Goal: Task Accomplishment & Management: Manage account settings

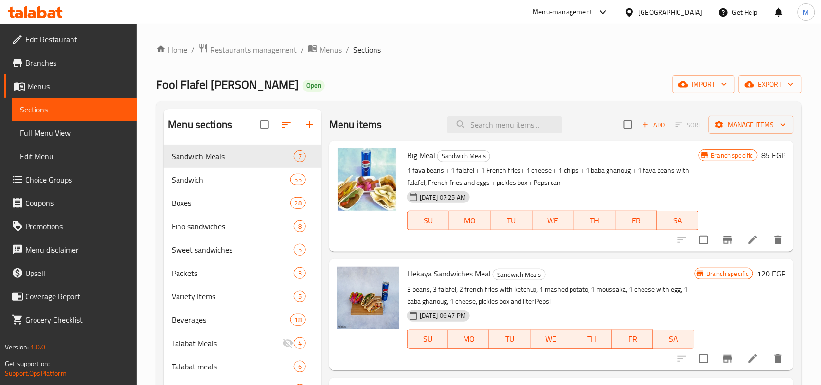
click at [260, 47] on span "Restaurants management" at bounding box center [253, 50] width 87 height 12
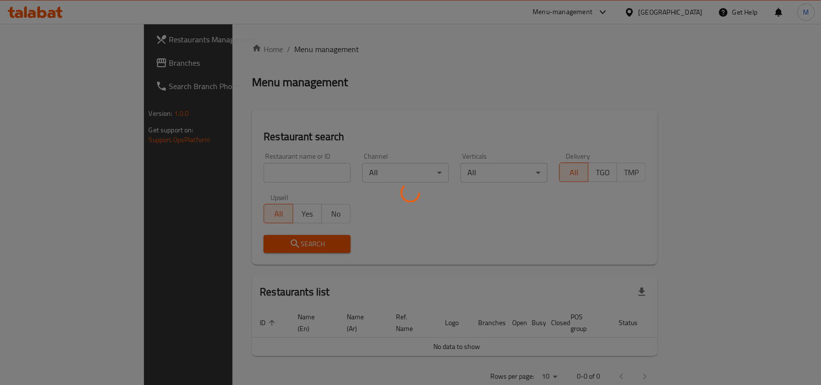
click at [336, 125] on div at bounding box center [410, 192] width 821 height 385
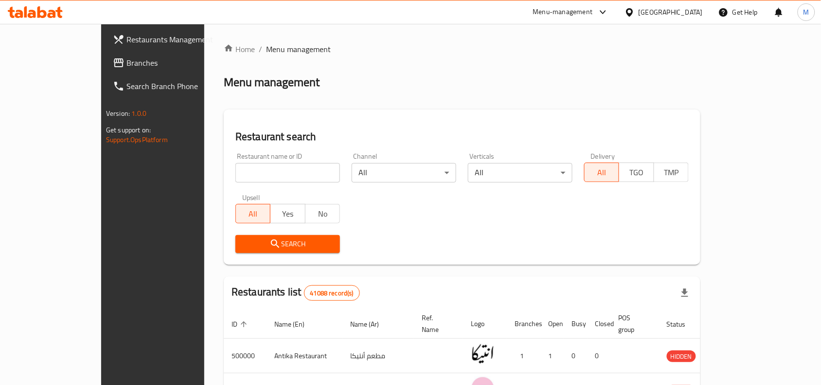
click at [682, 4] on div "Egypt" at bounding box center [664, 11] width 94 height 23
click at [639, 18] on div at bounding box center [632, 12] width 14 height 11
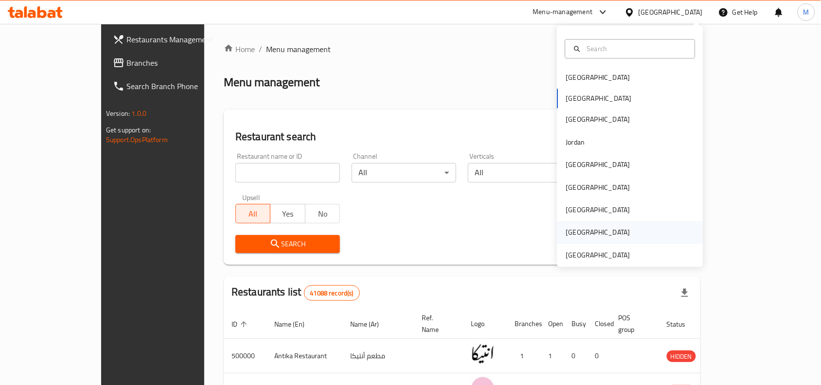
scroll to position [5, 0]
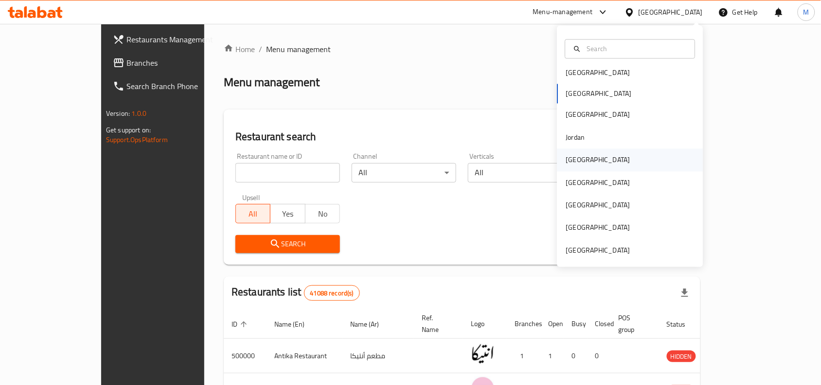
click at [600, 149] on div "[GEOGRAPHIC_DATA]" at bounding box center [631, 160] width 146 height 22
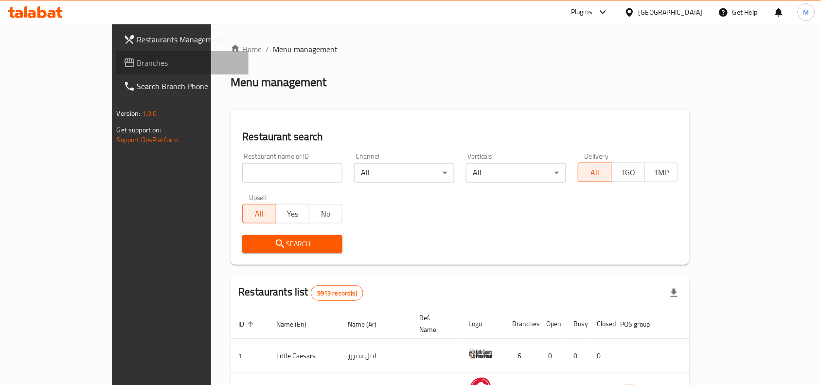
click at [137, 64] on span "Branches" at bounding box center [189, 63] width 104 height 12
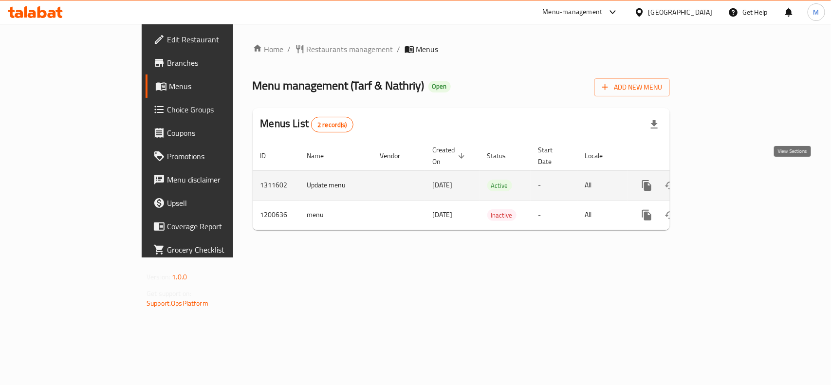
click at [721, 181] on icon "enhanced table" at bounding box center [716, 185] width 9 height 9
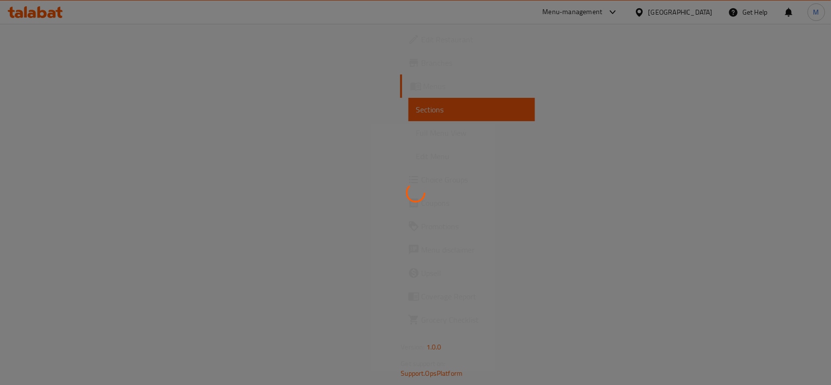
click at [421, 154] on div at bounding box center [415, 192] width 831 height 385
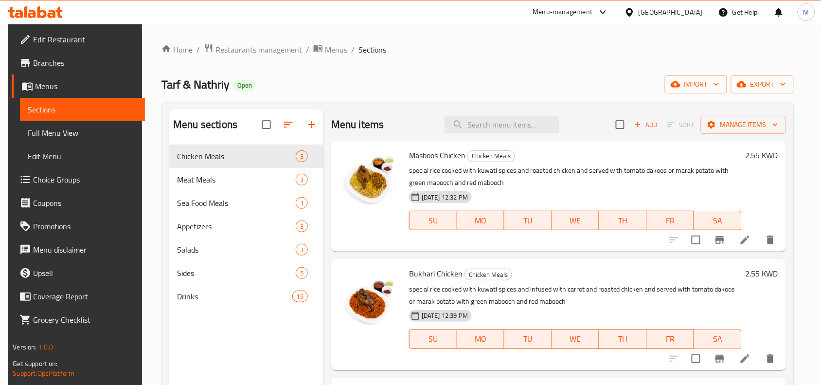
click at [343, 75] on div "Tarf & Nathriy Open import export" at bounding box center [478, 84] width 632 height 18
click at [325, 50] on span "Menus" at bounding box center [336, 50] width 22 height 12
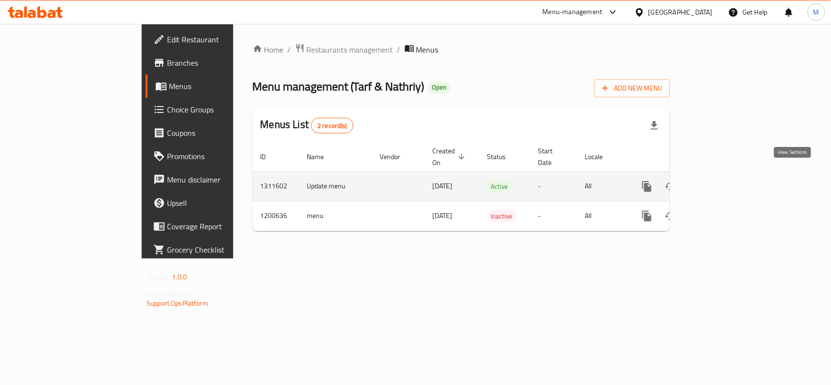
click at [728, 175] on link "enhanced table" at bounding box center [716, 186] width 23 height 23
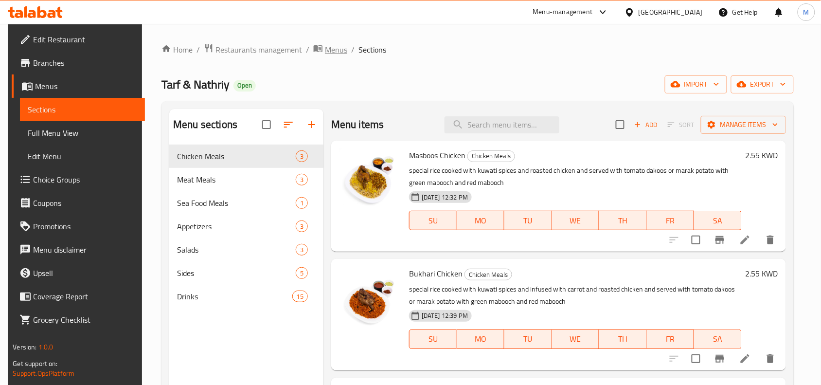
click at [325, 48] on span "Menus" at bounding box center [336, 50] width 22 height 12
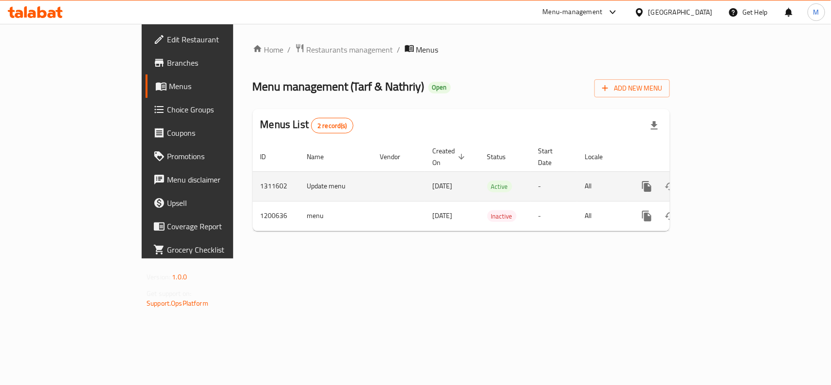
click at [723, 181] on icon "enhanced table" at bounding box center [717, 187] width 12 height 12
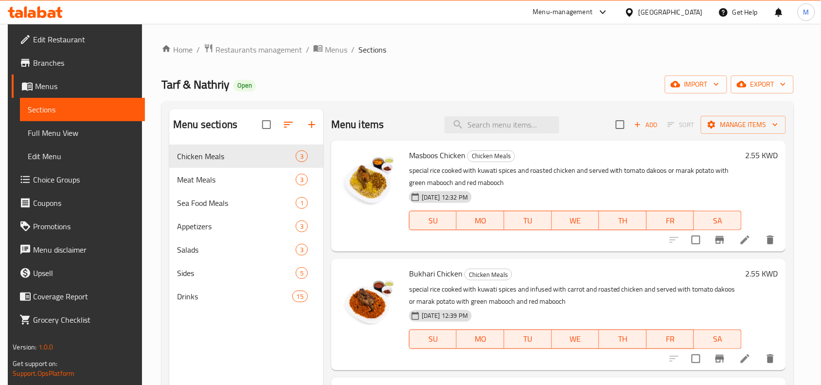
click at [327, 63] on div "Home / Restaurants management / Menus / Sections Tarf & Nathriy Open import exp…" at bounding box center [478, 272] width 632 height 458
click at [331, 52] on span "Menus" at bounding box center [336, 50] width 22 height 12
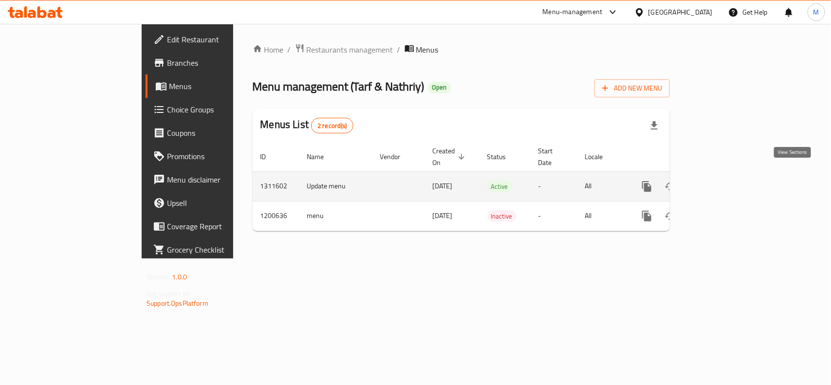
click at [723, 181] on icon "enhanced table" at bounding box center [717, 187] width 12 height 12
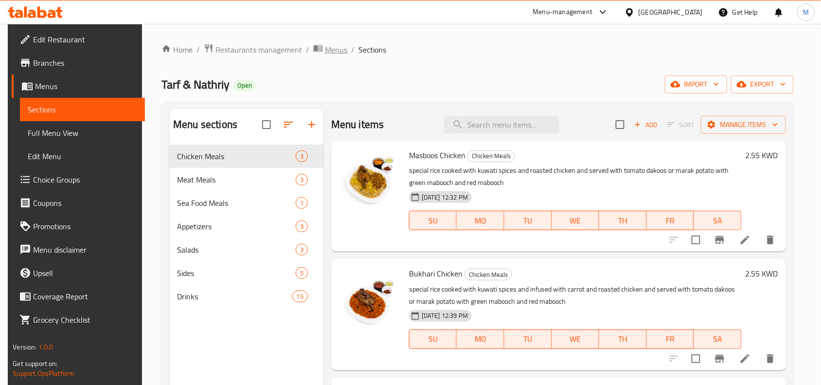
click at [325, 45] on span "Menus" at bounding box center [336, 50] width 22 height 12
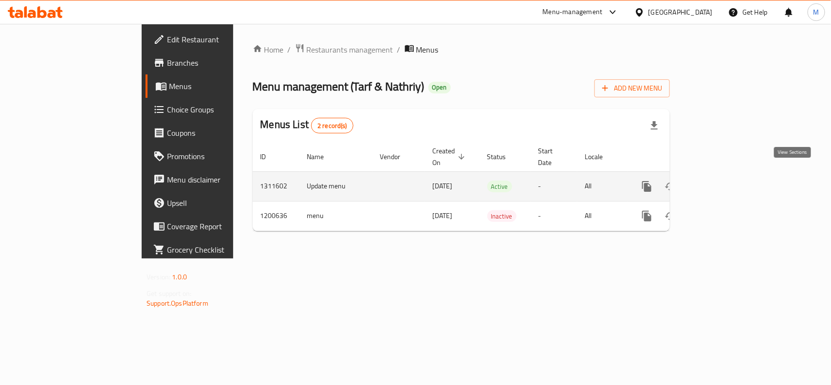
click at [728, 177] on link "enhanced table" at bounding box center [716, 186] width 23 height 23
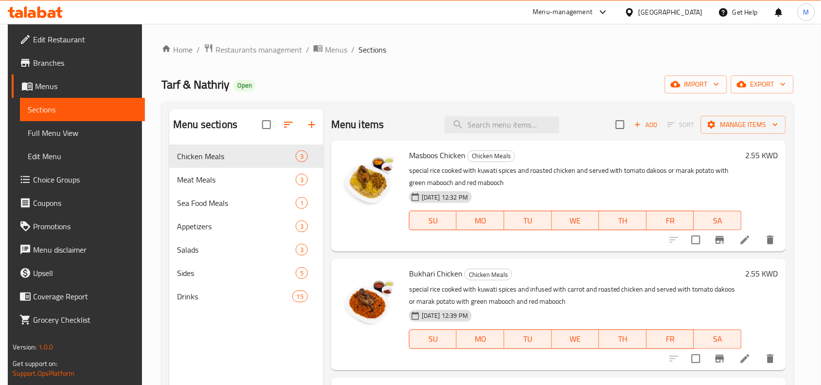
click at [341, 46] on ol "Home / Restaurants management / Menus / Sections" at bounding box center [478, 49] width 632 height 13
click at [333, 49] on span "Menus" at bounding box center [336, 50] width 22 height 12
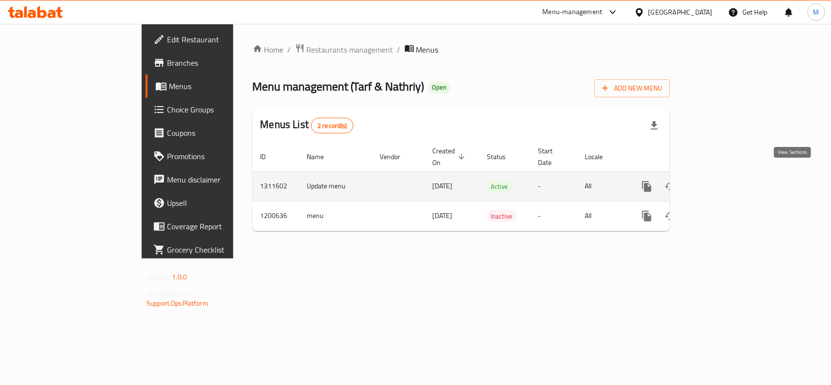
click at [728, 175] on link "enhanced table" at bounding box center [716, 186] width 23 height 23
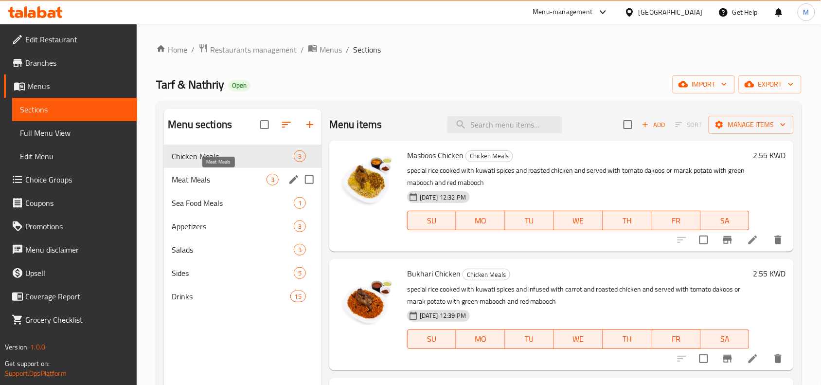
click at [247, 179] on span "Meat Meals" at bounding box center [219, 180] width 95 height 12
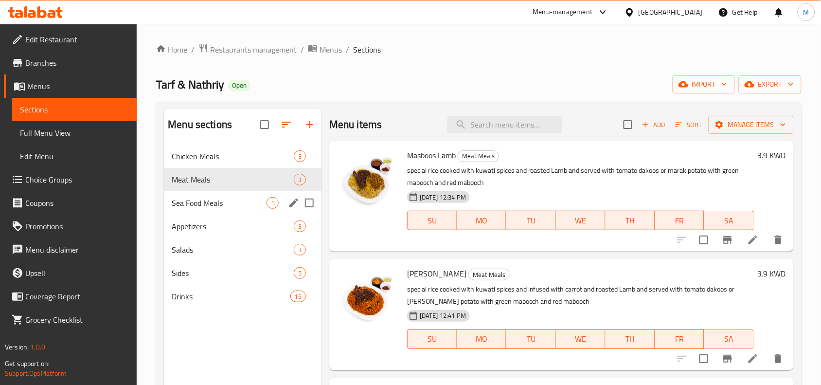
click at [247, 199] on span "Sea Food Meals" at bounding box center [219, 203] width 95 height 12
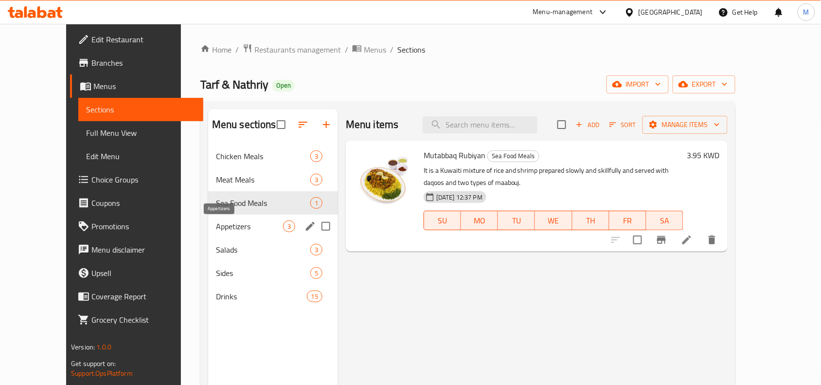
click at [242, 225] on span "Appetizers" at bounding box center [249, 226] width 67 height 12
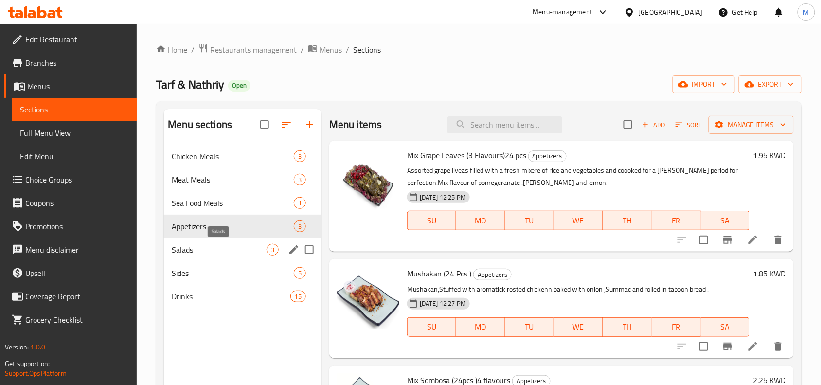
click at [234, 250] on span "Salads" at bounding box center [219, 250] width 95 height 12
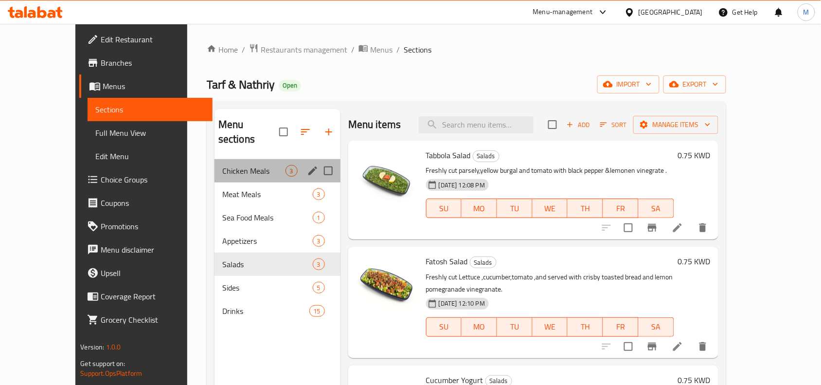
click at [222, 165] on span "Chicken Meals" at bounding box center [253, 171] width 63 height 12
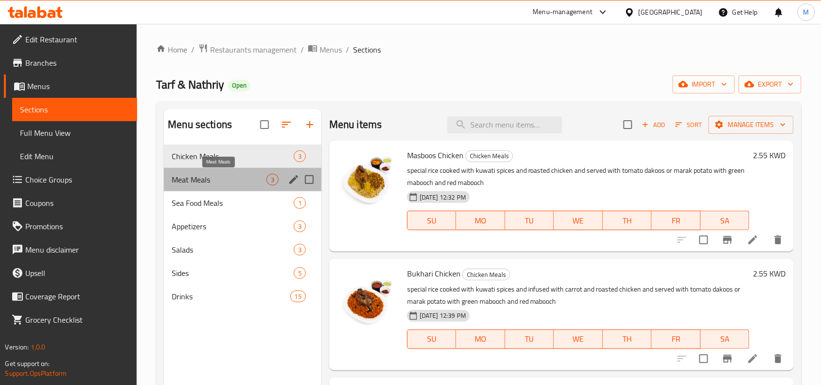
click at [220, 179] on span "Meat Meals" at bounding box center [219, 180] width 95 height 12
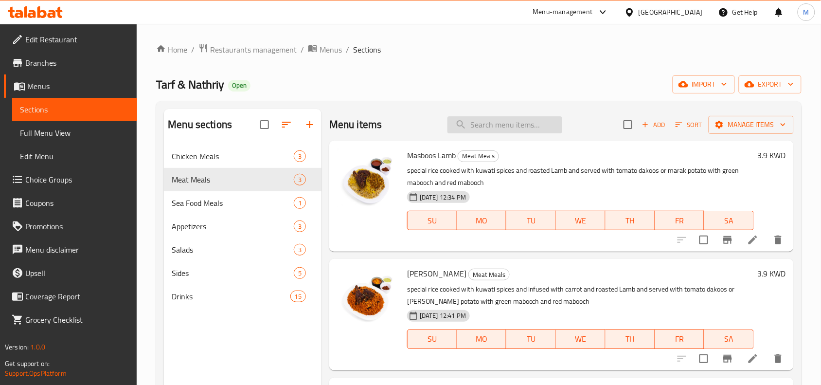
click at [493, 124] on input "search" at bounding box center [505, 124] width 115 height 17
paste input "Salad Kises (Complimentry)"
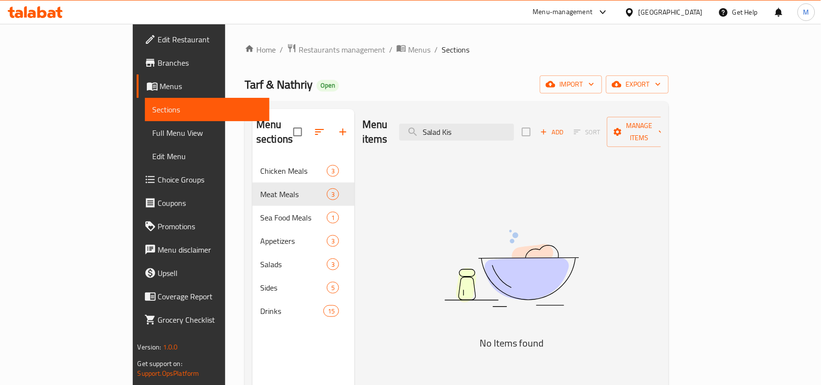
type input "Salad Kis"
click at [560, 154] on div "Menu items Salad Kis Add Sort Manage items No Items found" at bounding box center [508, 301] width 307 height 385
click at [327, 56] on div "Home / Restaurants management / Menus / Sections Tarf & Nathriy Open import exp…" at bounding box center [457, 272] width 424 height 458
click at [408, 45] on span "Menus" at bounding box center [419, 50] width 22 height 12
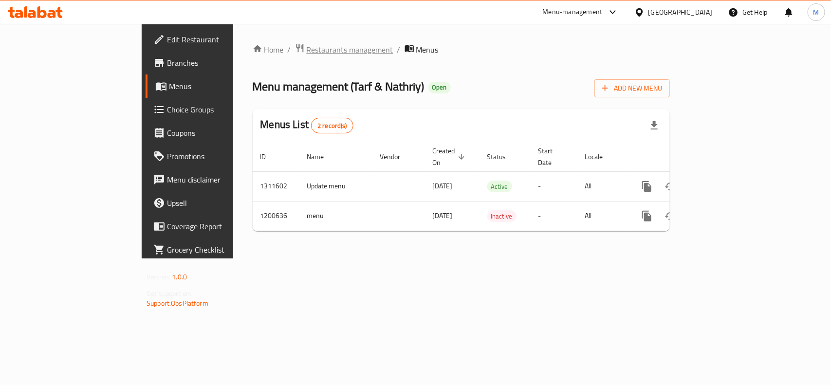
click at [307, 50] on span "Restaurants management" at bounding box center [350, 50] width 87 height 12
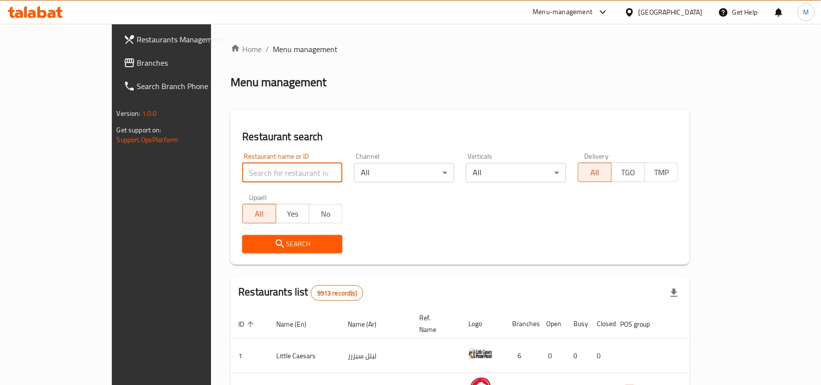
click at [242, 176] on input "search" at bounding box center [292, 172] width 100 height 19
paste input "JUICED"
type input "JUICED"
click button "Search" at bounding box center [292, 244] width 100 height 18
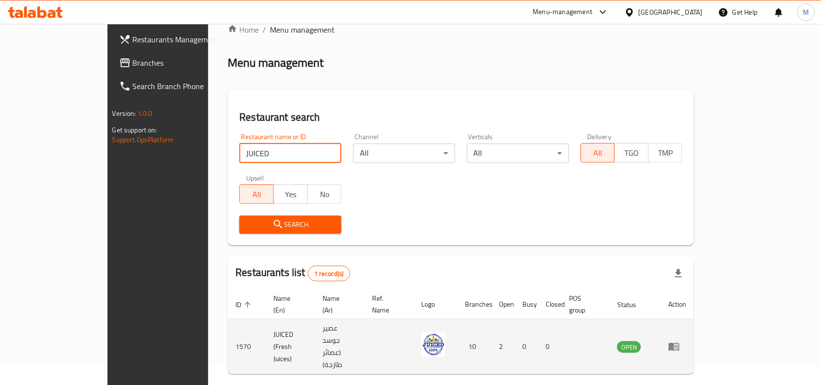
scroll to position [30, 0]
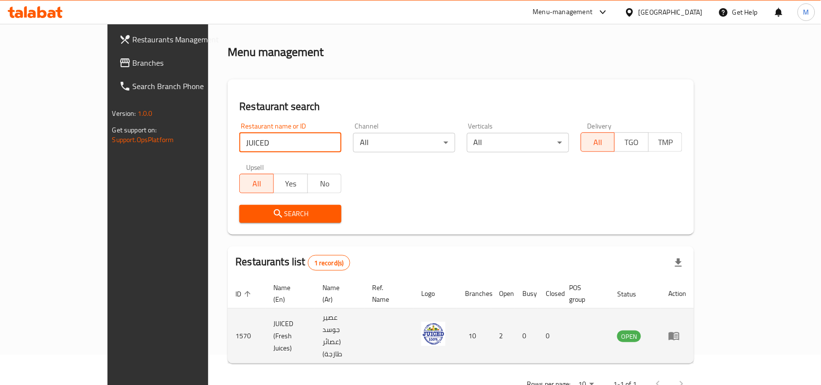
click at [266, 318] on td "JUICED (Fresh Juices)" at bounding box center [290, 335] width 49 height 55
copy td "JUICED (Fresh Juices)"
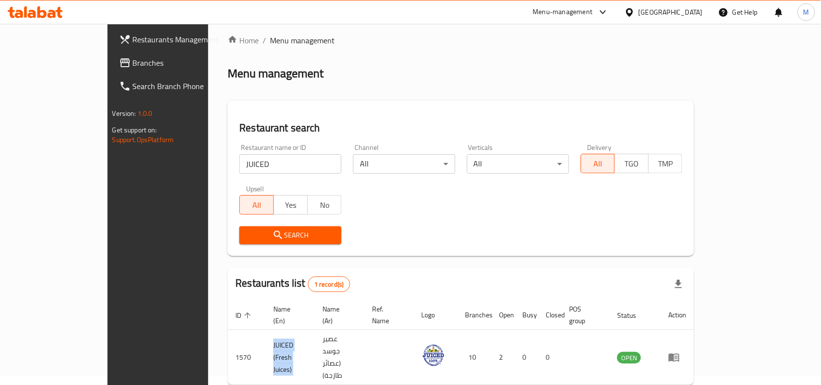
scroll to position [0, 0]
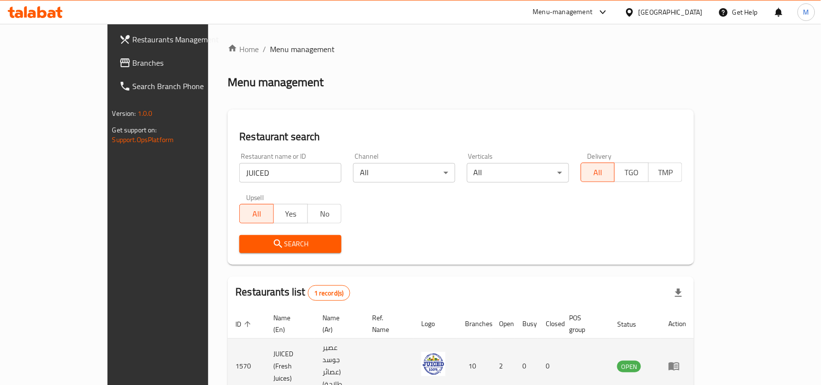
click at [228, 344] on td "1570" at bounding box center [247, 366] width 38 height 55
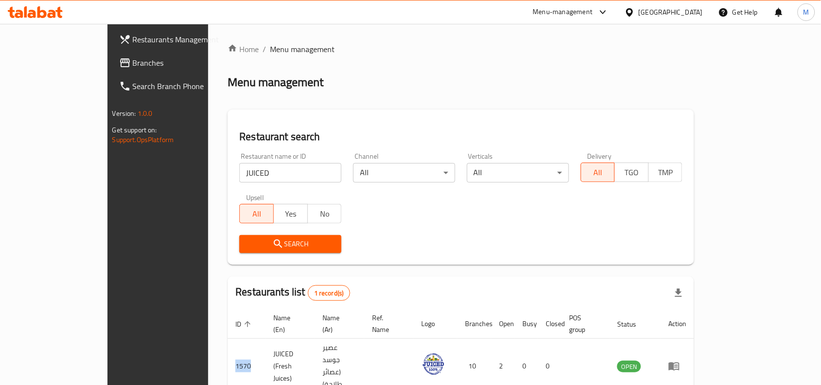
copy td "1570"
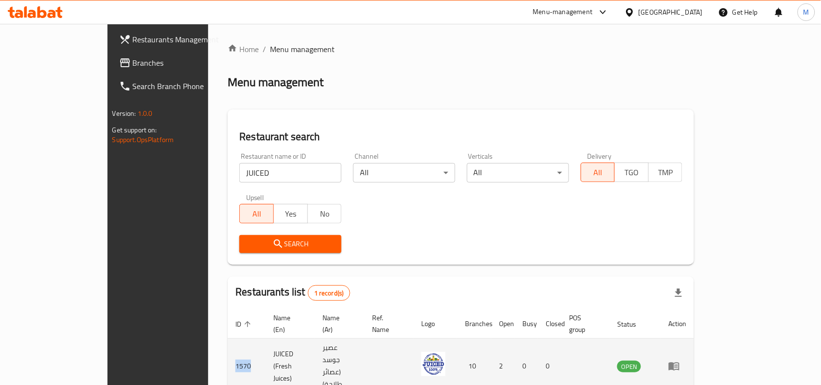
click at [680, 360] on icon "enhanced table" at bounding box center [675, 366] width 12 height 12
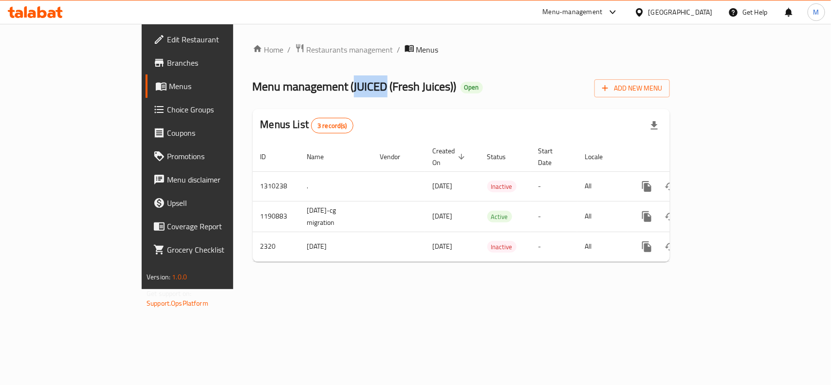
drag, startPoint x: 261, startPoint y: 86, endPoint x: 293, endPoint y: 84, distance: 32.1
click at [293, 84] on span "Menu management ( JUICED (Fresh Juices) )" at bounding box center [355, 86] width 204 height 22
drag, startPoint x: 264, startPoint y: 65, endPoint x: 254, endPoint y: 54, distance: 13.8
click at [263, 65] on div "Home / Restaurants management / Menus Menu management ( JUICED (Fresh Juices) )…" at bounding box center [461, 156] width 417 height 226
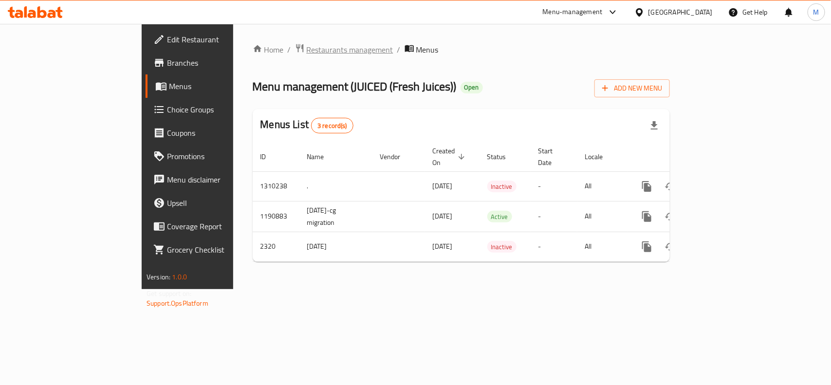
click at [307, 54] on span "Restaurants management" at bounding box center [350, 50] width 87 height 12
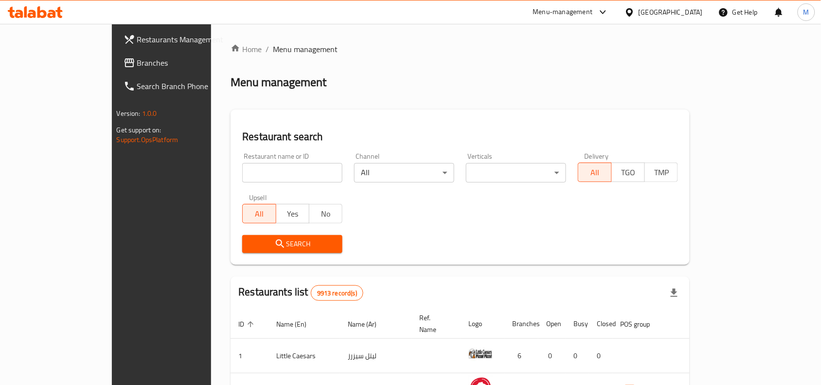
click at [242, 176] on input "search" at bounding box center [292, 172] width 100 height 19
paste input "1570"
type input "1570"
click button "Search" at bounding box center [292, 244] width 100 height 18
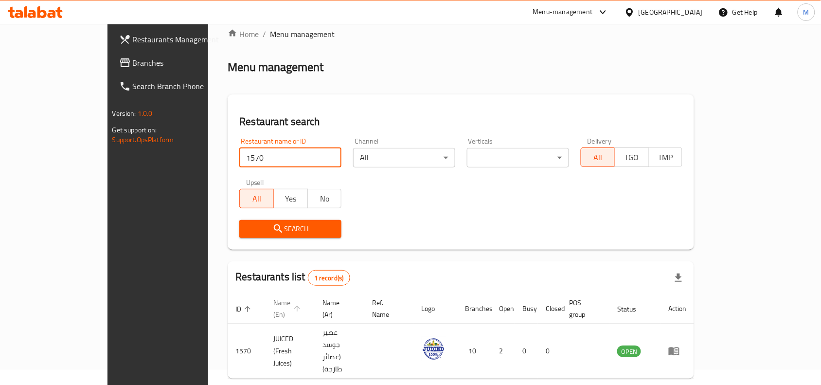
scroll to position [30, 0]
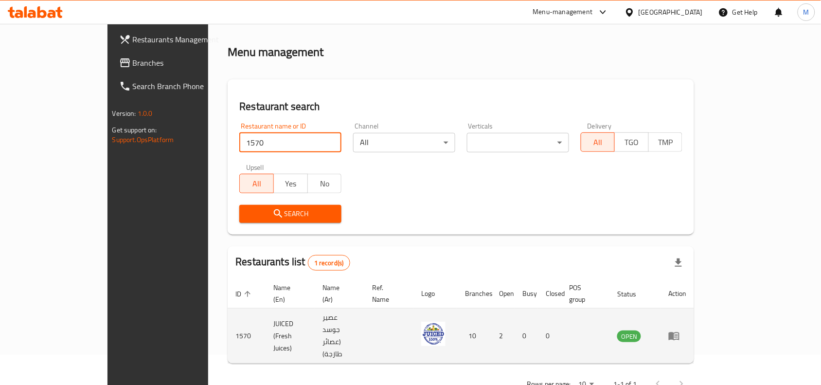
click at [266, 319] on td "JUICED (Fresh Juices)" at bounding box center [290, 335] width 49 height 55
copy td "JUICED (Fresh Juices)"
click at [228, 308] on td "1570" at bounding box center [247, 335] width 38 height 55
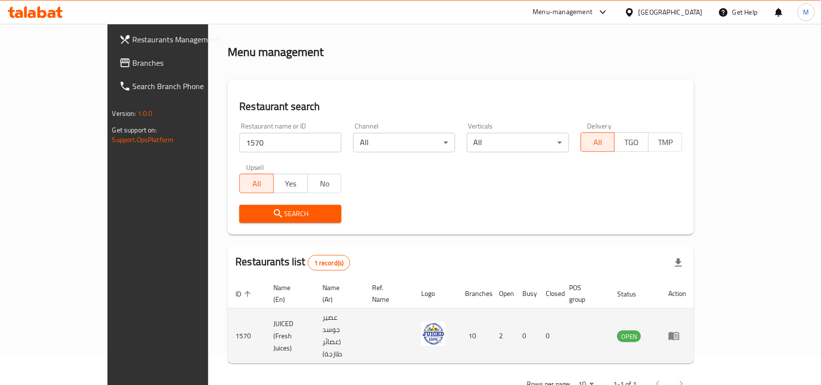
click at [228, 317] on td "1570" at bounding box center [247, 335] width 38 height 55
copy td "1570"
click at [687, 330] on link "enhanced table" at bounding box center [678, 336] width 18 height 12
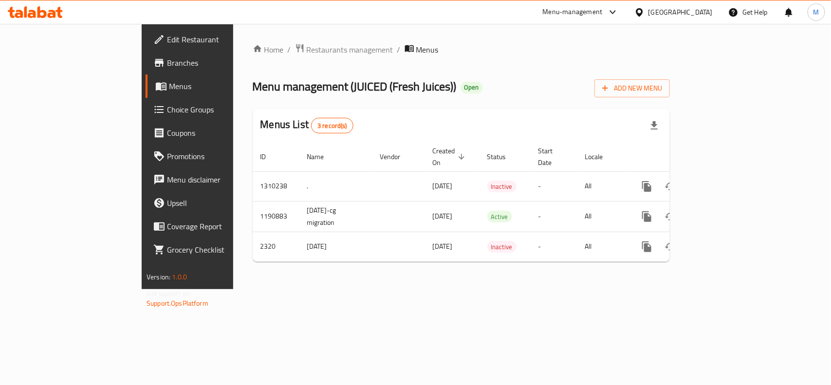
click at [167, 60] on span "Branches" at bounding box center [220, 63] width 106 height 12
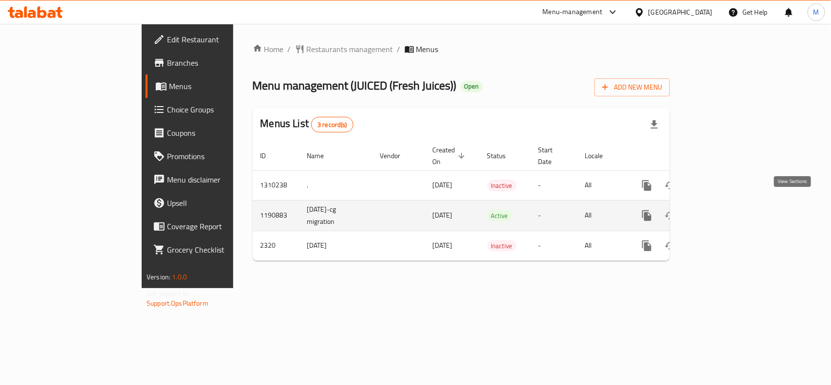
click at [721, 211] on icon "enhanced table" at bounding box center [716, 215] width 9 height 9
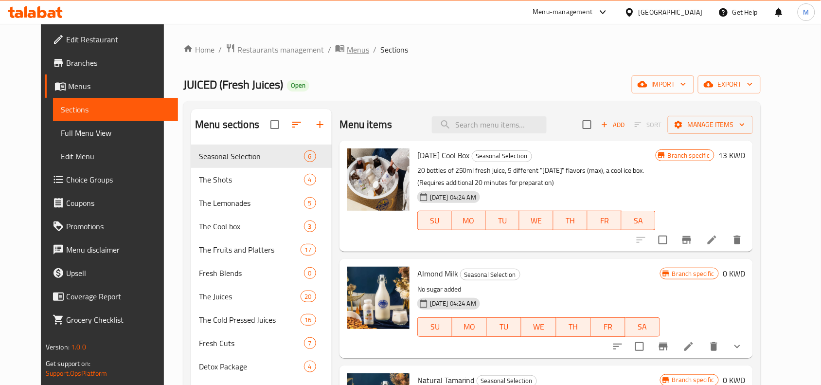
click at [347, 49] on span "Menus" at bounding box center [358, 50] width 22 height 12
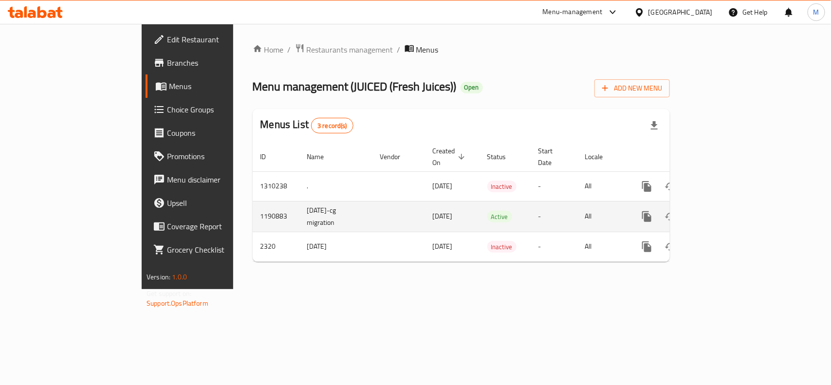
click at [253, 205] on td "1190883" at bounding box center [276, 216] width 47 height 31
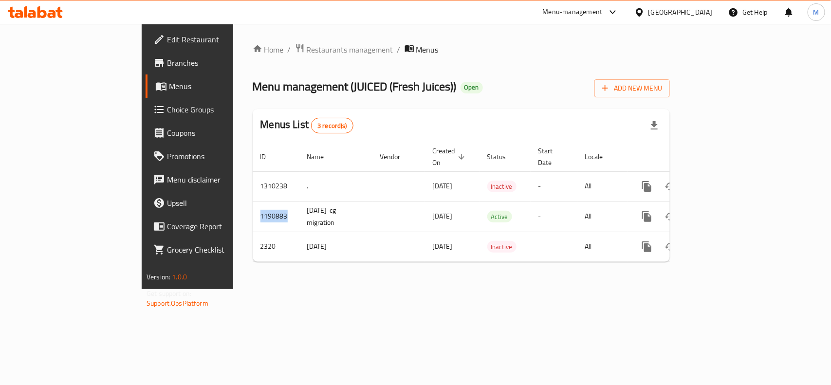
copy td "1190883"
